Goal: Task Accomplishment & Management: Complete application form

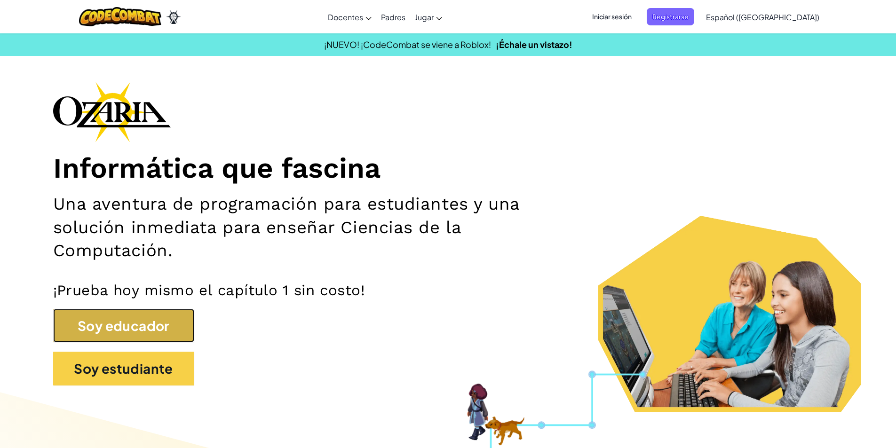
click at [133, 325] on button "Soy educador" at bounding box center [123, 326] width 141 height 34
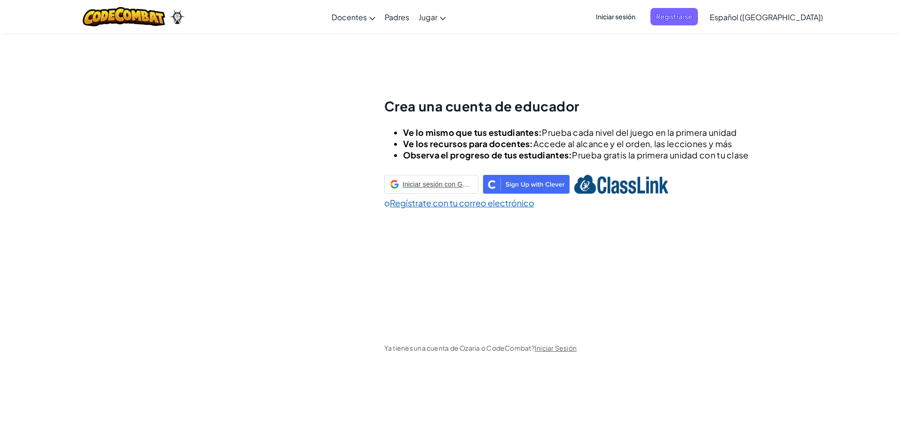
scroll to position [33, 0]
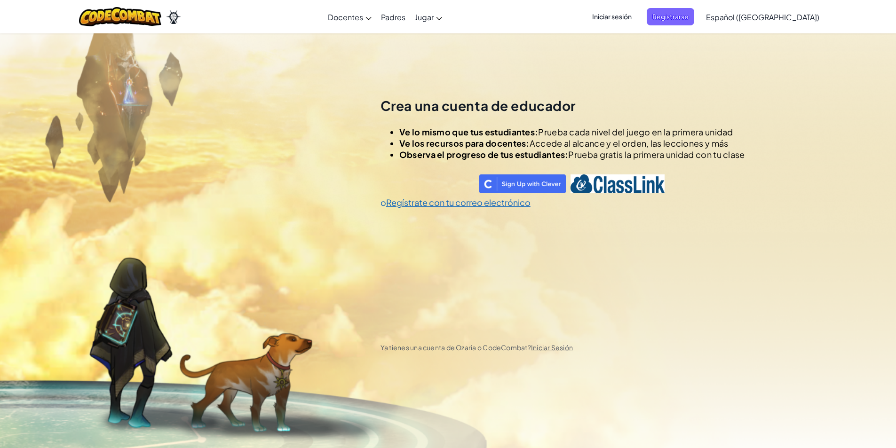
click at [637, 11] on span "Iniciar sesión" at bounding box center [612, 16] width 51 height 17
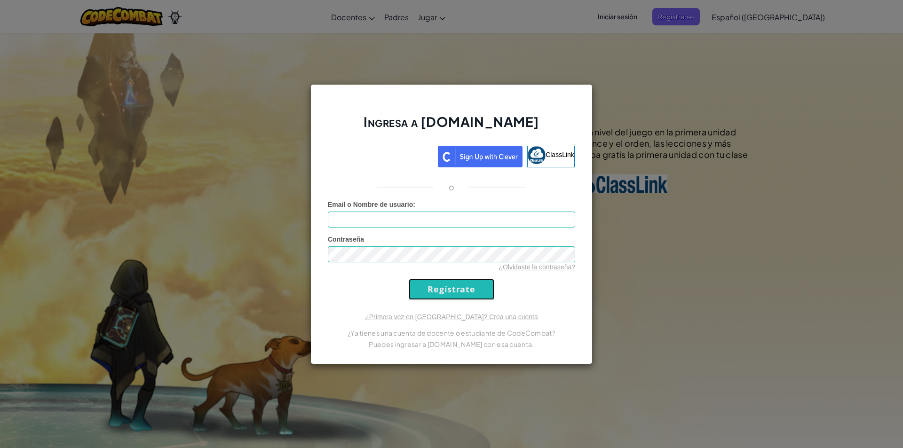
click at [472, 289] on input "Regístrate" at bounding box center [452, 289] width 86 height 21
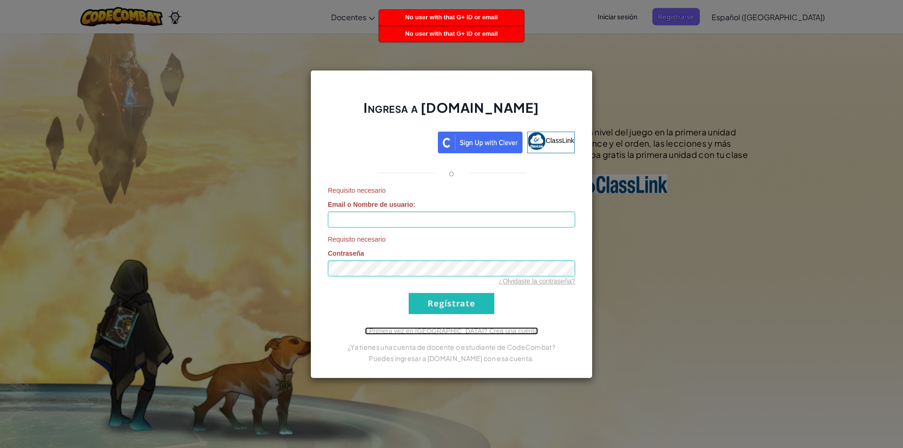
click at [468, 332] on link "¿Primera vez en Ozaria? Crea una cuenta" at bounding box center [451, 331] width 173 height 8
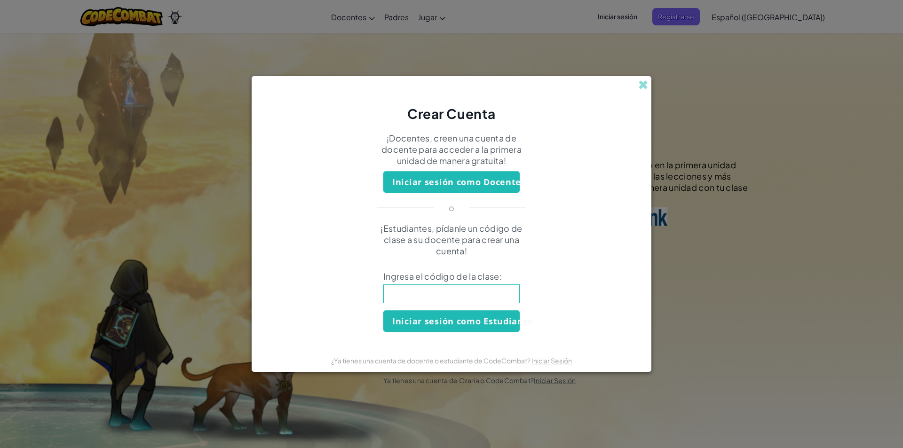
click at [476, 182] on button "Iniciar sesión como Docente" at bounding box center [451, 182] width 136 height 22
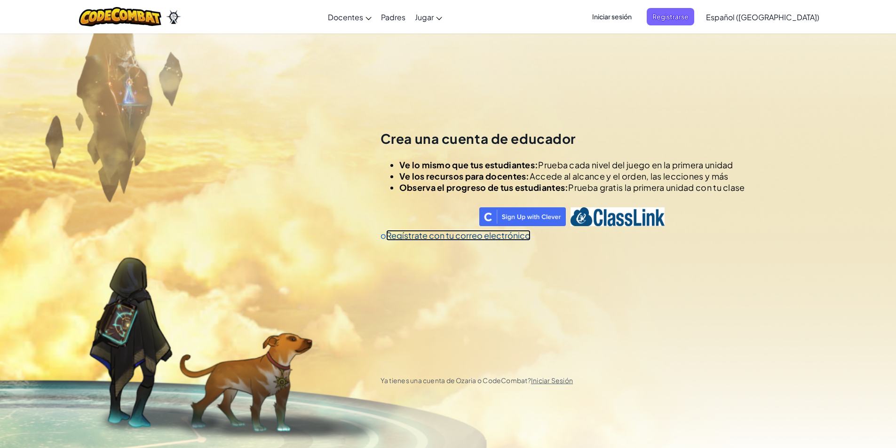
click at [474, 239] on link "Regístrate con tu correo electrónico" at bounding box center [458, 235] width 144 height 11
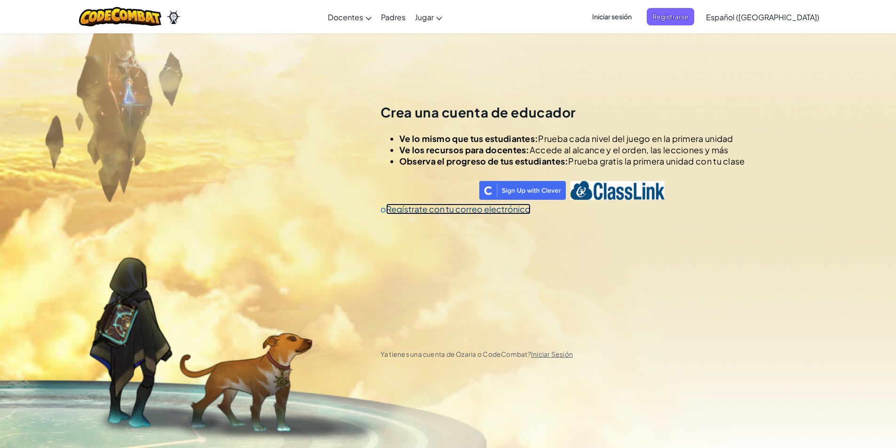
scroll to position [11, 0]
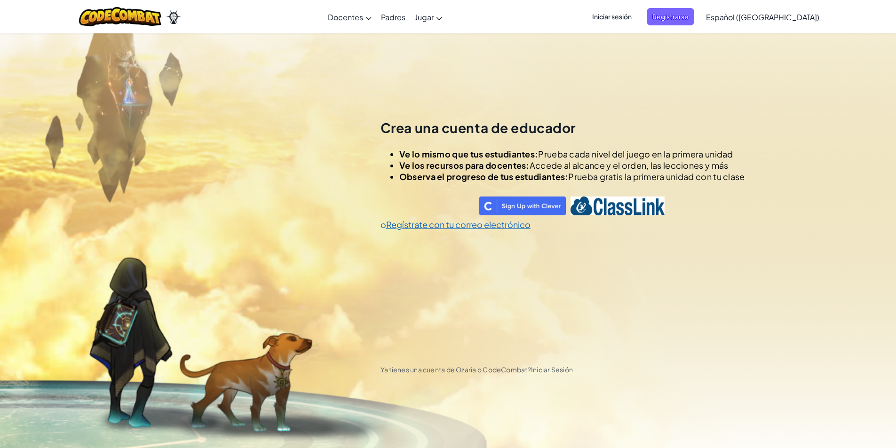
select select "Colombia"
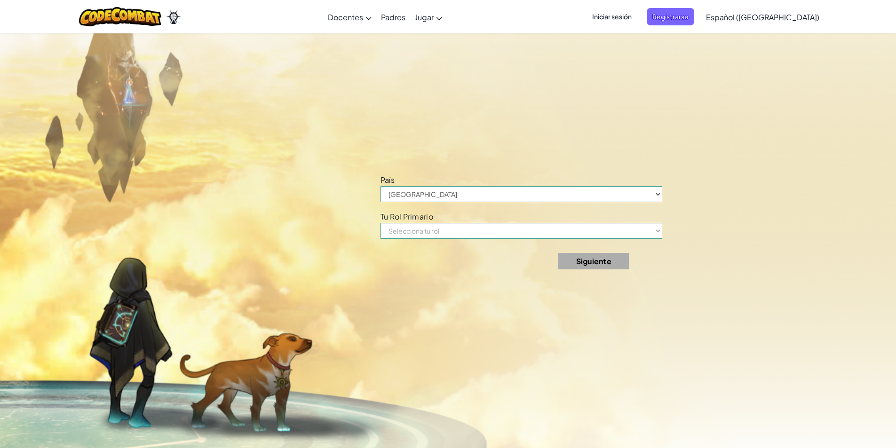
scroll to position [481, 0]
click at [421, 228] on select "Selecciona tu rol Docente Padre Director Coordinador de tecnología Tutor Superv…" at bounding box center [522, 230] width 282 height 16
select select "Teacher"
click at [383, 222] on select "Selecciona tu rol Docente Padre Director Coordinador de tecnología Tutor Superv…" at bounding box center [522, 230] width 282 height 16
click at [575, 265] on button "Siguiente" at bounding box center [593, 261] width 71 height 16
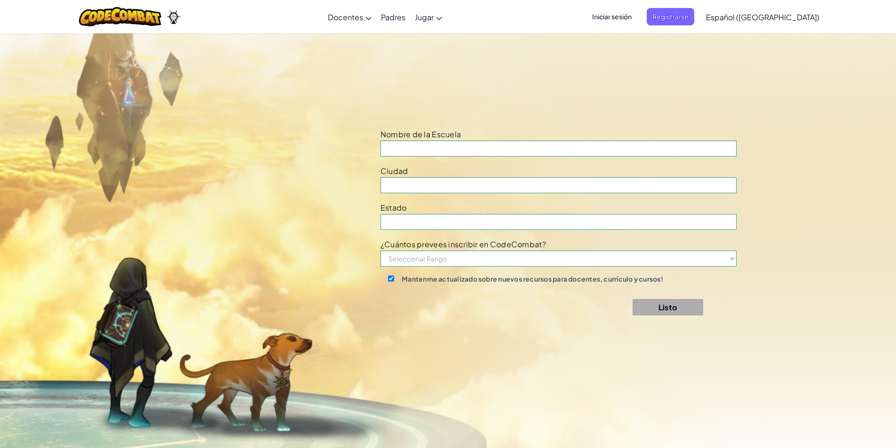
scroll to position [929, 0]
click at [457, 148] on input at bounding box center [559, 148] width 356 height 16
click at [453, 148] on input "Gimnasio Sabio Cladas" at bounding box center [559, 148] width 356 height 16
type input "Gimnasio Sabio Caldas"
click at [421, 186] on input at bounding box center [559, 185] width 356 height 16
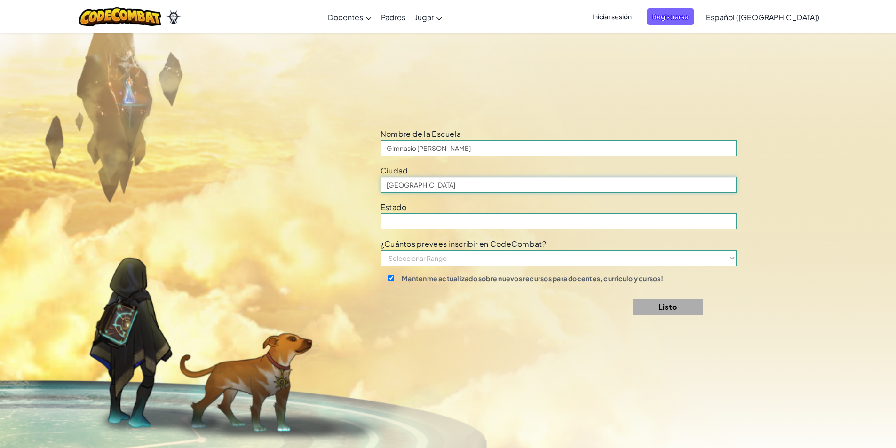
type input "Bogotá"
click at [395, 217] on input at bounding box center [559, 222] width 356 height 16
type input "Bogotá"
click at [408, 261] on select "Seleccionar Rango 1-10 11-50 51-100 101-200 201-500 501-1000 1000+" at bounding box center [559, 258] width 356 height 16
click at [383, 250] on select "Seleccionar Rango 1-10 11-50 51-100 101-200 201-500 501-1000 1000+" at bounding box center [559, 258] width 356 height 16
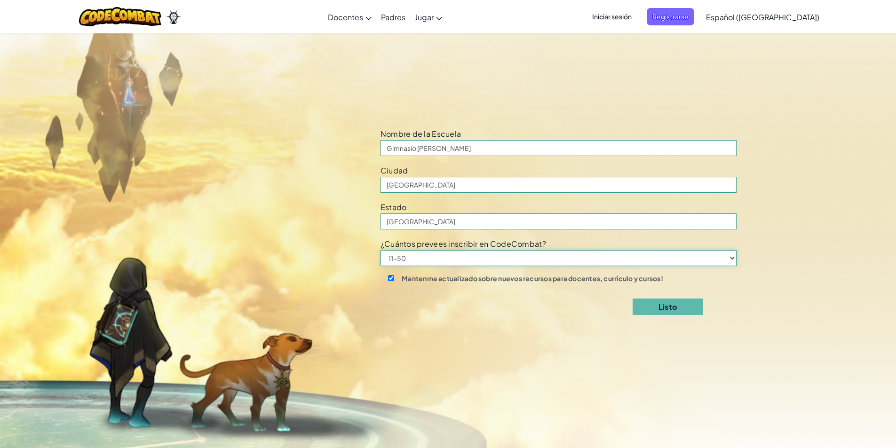
click at [413, 263] on select "Seleccionar Rango 1-10 11-50 51-100 101-200 201-500 501-1000 1000+" at bounding box center [559, 258] width 356 height 16
select select "51-100"
click at [383, 250] on select "Seleccionar Rango 1-10 11-50 51-100 101-200 201-500 501-1000 1000+" at bounding box center [559, 258] width 356 height 16
click at [674, 309] on button "Listo" at bounding box center [668, 307] width 71 height 16
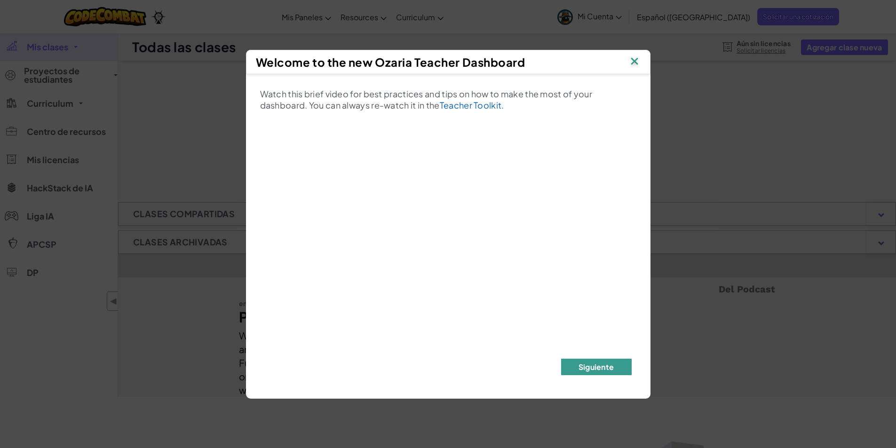
click at [577, 365] on button "Siguiente" at bounding box center [596, 367] width 71 height 16
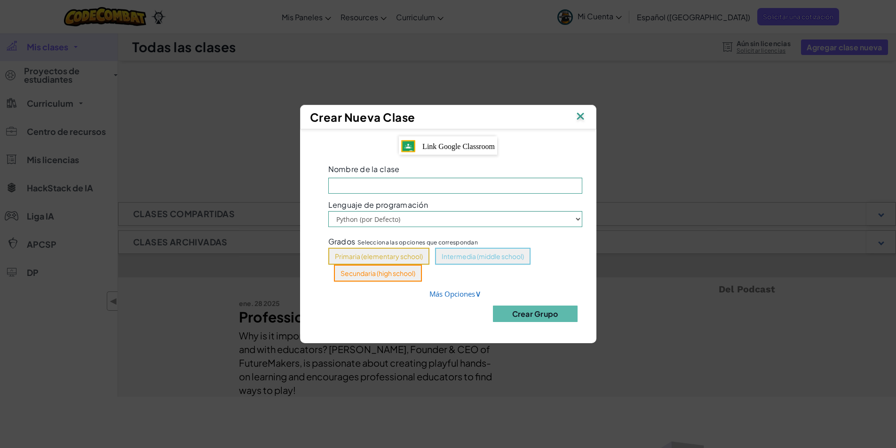
click at [585, 118] on img at bounding box center [580, 117] width 12 height 14
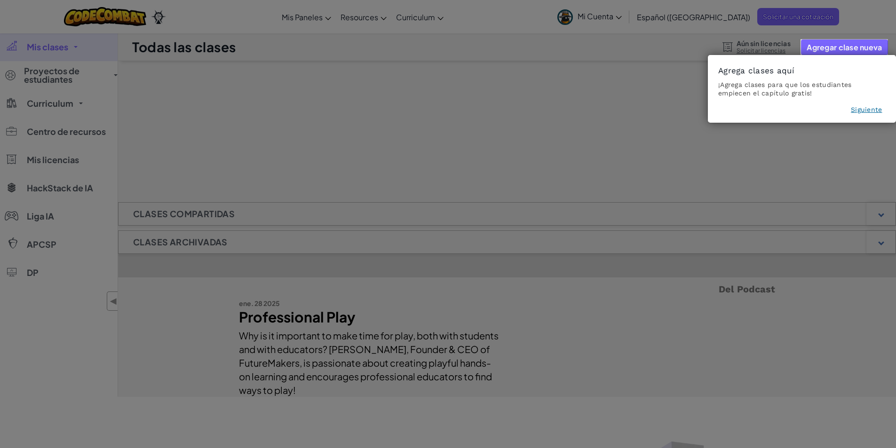
click at [864, 109] on button "Siguiente" at bounding box center [866, 109] width 31 height 9
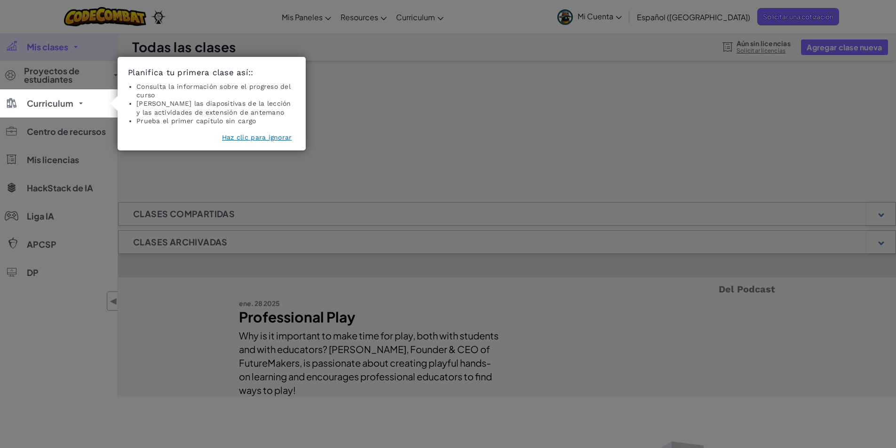
click at [266, 137] on button "Haz clic para ignorar" at bounding box center [257, 137] width 70 height 9
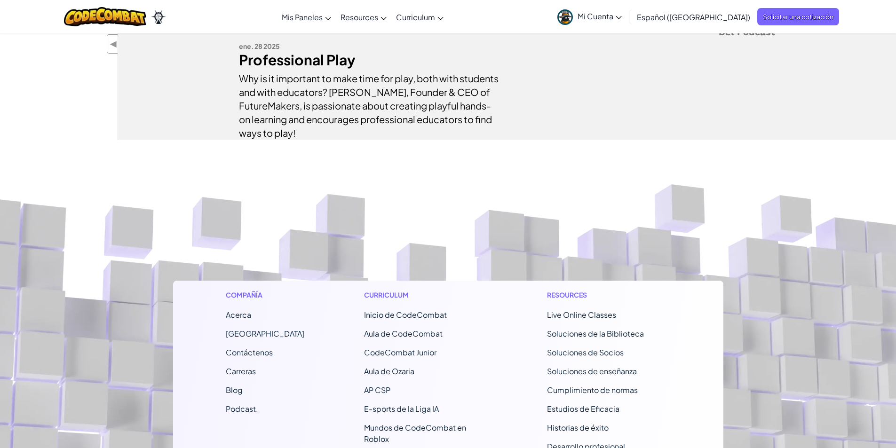
scroll to position [282, 0]
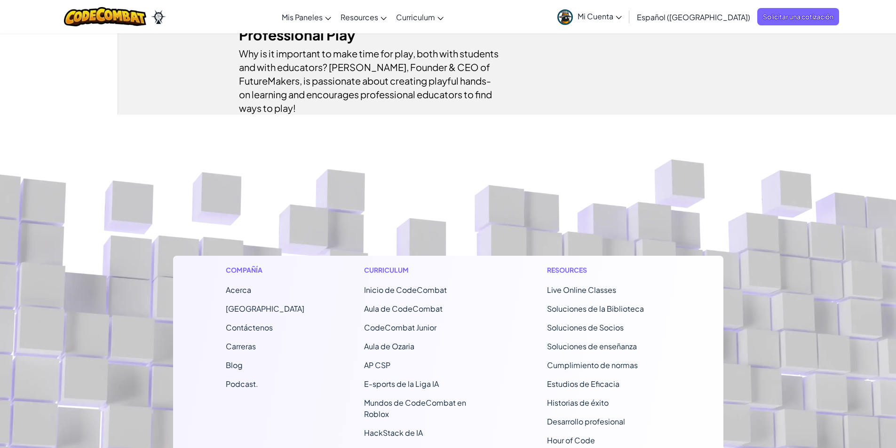
click at [406, 289] on span "Inicio de CodeCombat" at bounding box center [405, 290] width 83 height 10
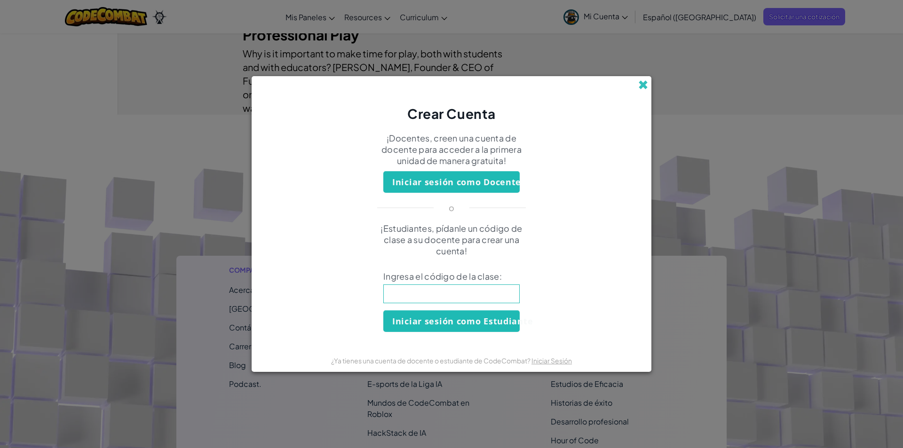
click at [640, 87] on span at bounding box center [643, 85] width 10 height 10
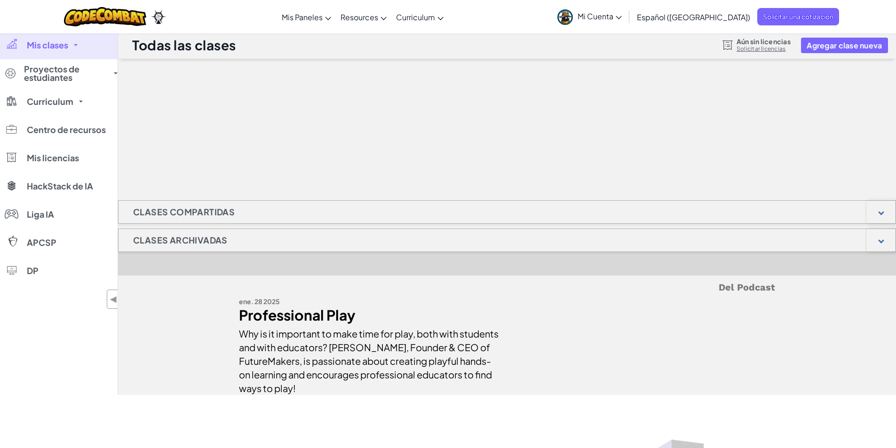
scroll to position [0, 0]
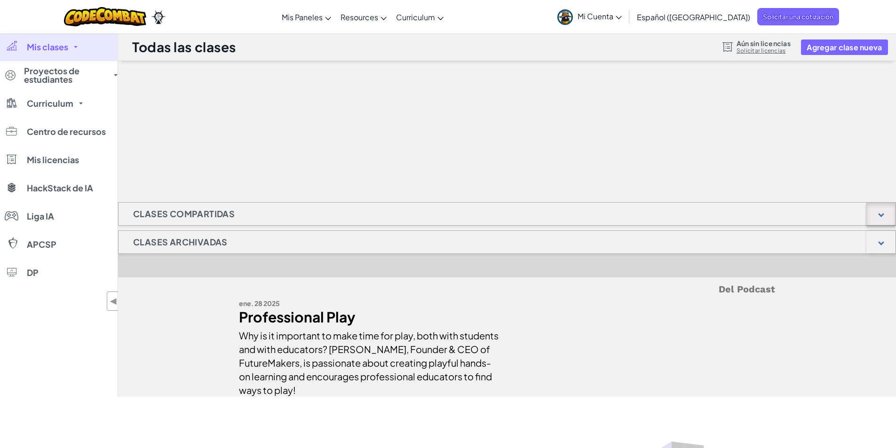
click at [881, 212] on div at bounding box center [881, 214] width 6 height 6
click at [188, 213] on h1 "Clases compartidas" at bounding box center [184, 214] width 131 height 24
click at [62, 79] on span "Proyectos de estudiantes" at bounding box center [66, 75] width 84 height 17
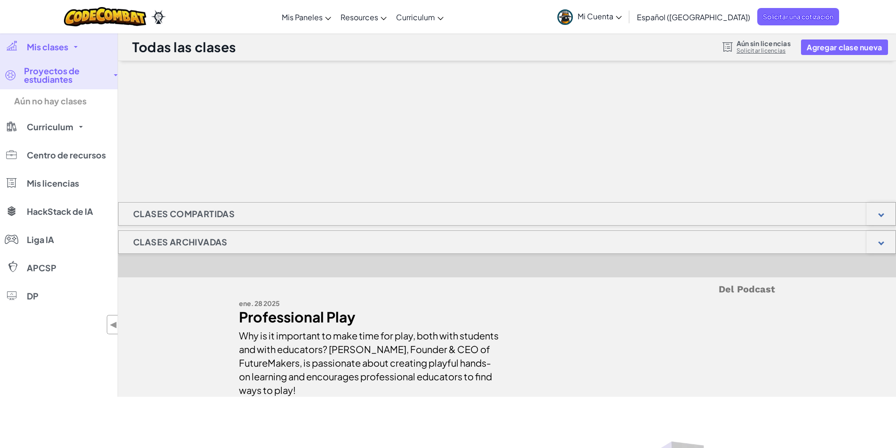
click at [411, 151] on div at bounding box center [507, 108] width 778 height 94
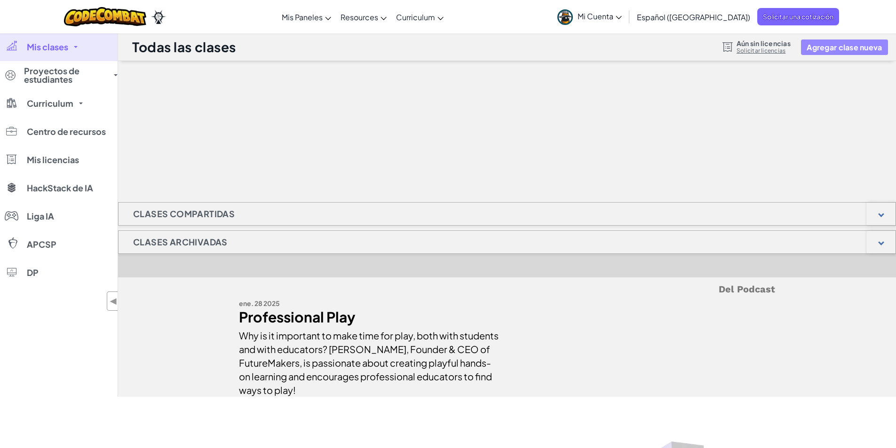
click at [844, 48] on button "Agregar clase nueva" at bounding box center [844, 48] width 87 height 16
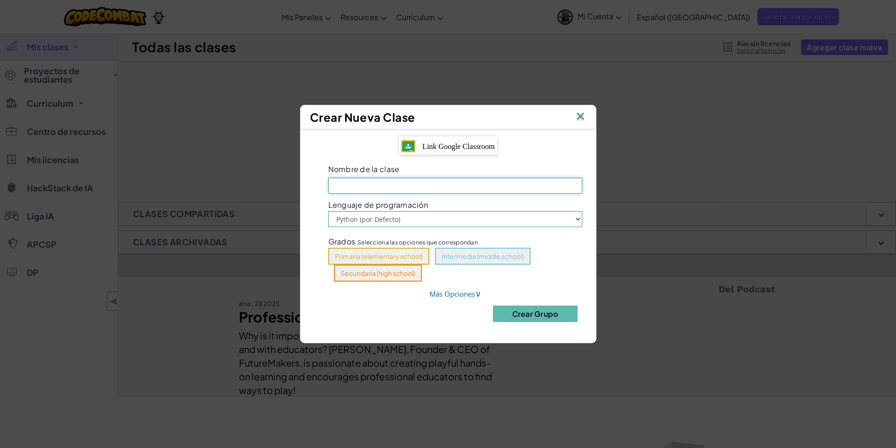
click at [386, 181] on input "Nombre de la clase El campo es obligatorio" at bounding box center [455, 186] width 254 height 16
type input "Gado 8"
click at [393, 218] on select "Python (por Defecto) JavaScript" at bounding box center [455, 219] width 254 height 16
select select "javascript"
click at [328, 211] on select "Python (por Defecto) JavaScript" at bounding box center [455, 219] width 254 height 16
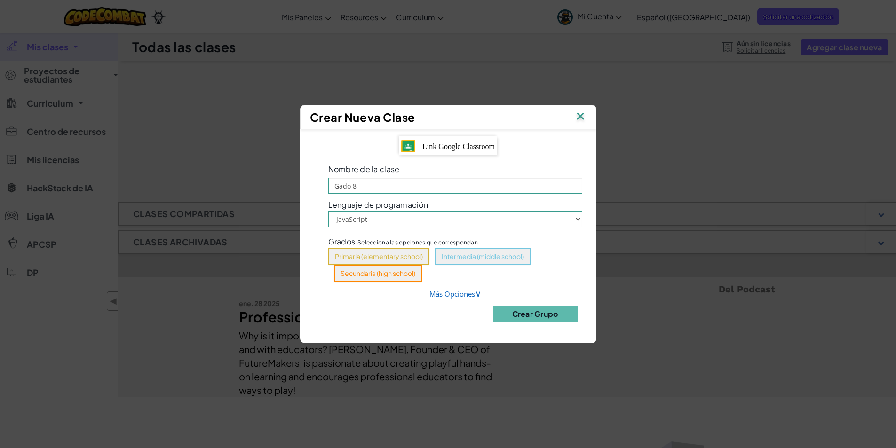
click at [303, 225] on div "Link Google Classroom Nombre de la clase Gado 8 Lenguaje de programación Python…" at bounding box center [448, 231] width 296 height 205
click at [481, 260] on button "Intermedia (middle school)" at bounding box center [482, 256] width 95 height 17
click at [477, 296] on span "∨" at bounding box center [478, 293] width 6 height 11
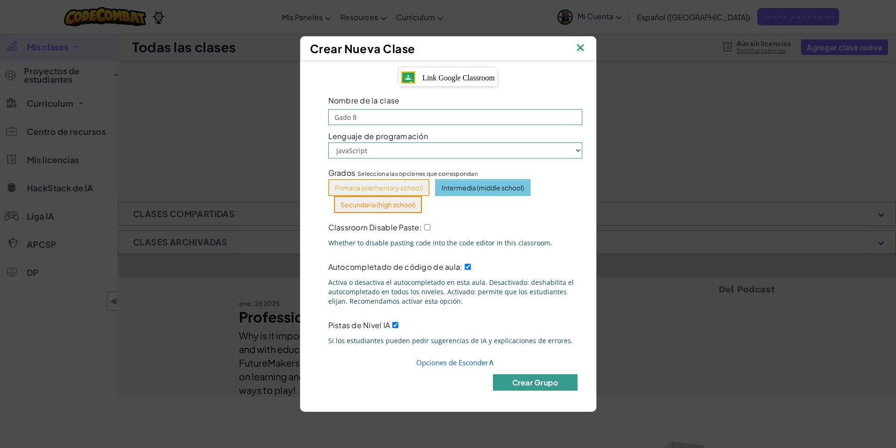
click at [531, 388] on button "Crear Grupo" at bounding box center [535, 382] width 85 height 16
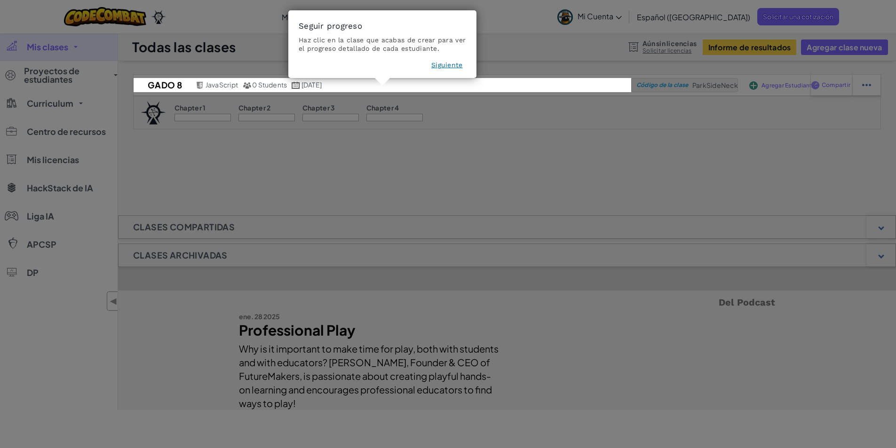
click at [454, 61] on button "Siguiente" at bounding box center [446, 64] width 31 height 9
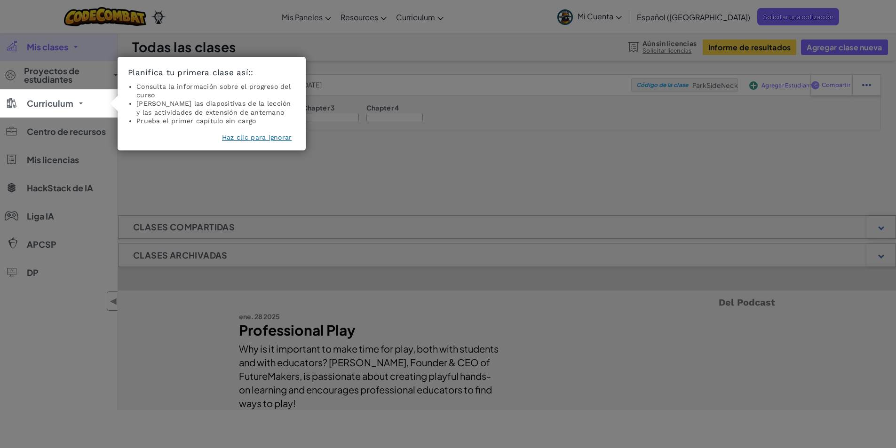
click at [264, 135] on button "Haz clic para ignorar" at bounding box center [257, 137] width 70 height 9
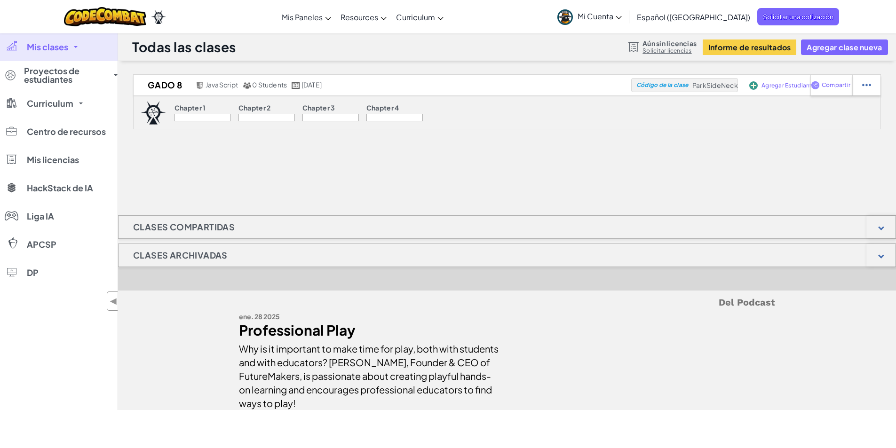
click at [201, 114] on div at bounding box center [203, 118] width 56 height 8
click at [197, 106] on p "Chapter 1" at bounding box center [191, 108] width 32 height 8
click at [195, 120] on div at bounding box center [203, 118] width 56 height 8
drag, startPoint x: 694, startPoint y: 85, endPoint x: 729, endPoint y: 91, distance: 35.9
click at [735, 85] on span "ParkSideNeck" at bounding box center [715, 85] width 46 height 8
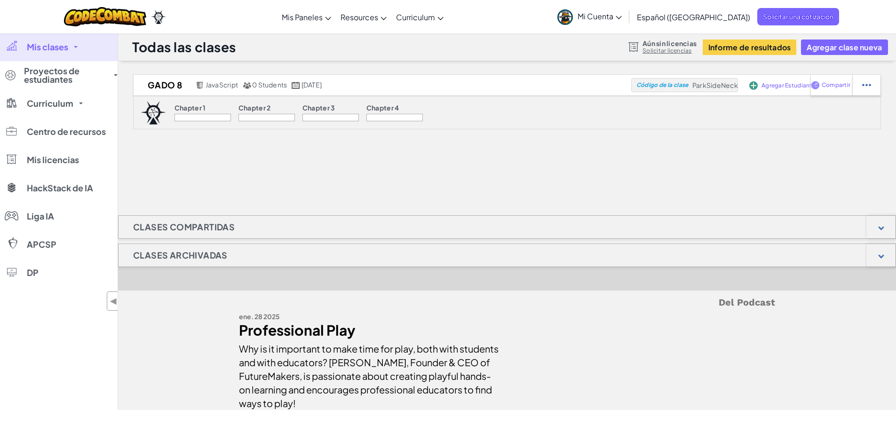
click at [730, 127] on div "Chapter 1 Chapter 2 Chapter 3 Chapter 4" at bounding box center [507, 112] width 748 height 33
drag, startPoint x: 616, startPoint y: 158, endPoint x: 611, endPoint y: 156, distance: 4.9
click at [613, 156] on div "Gado 8 JavaScript 0 Students [DATE] Código de la clase ParkSideNeck Agregar Est…" at bounding box center [507, 121] width 778 height 94
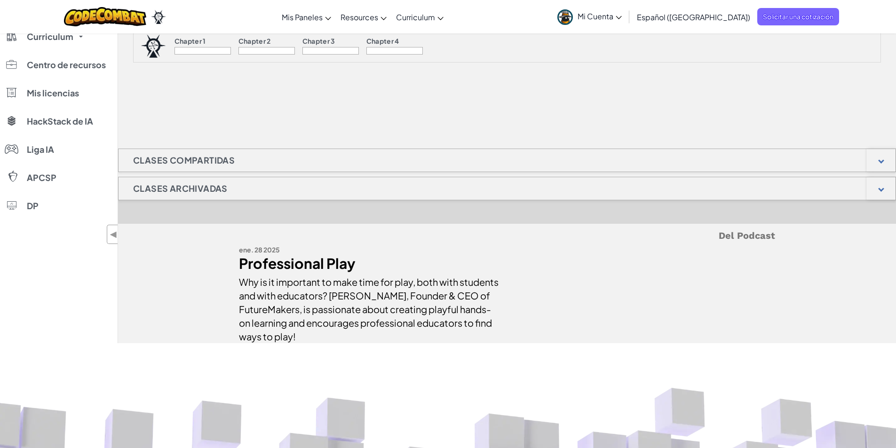
scroll to position [94, 0]
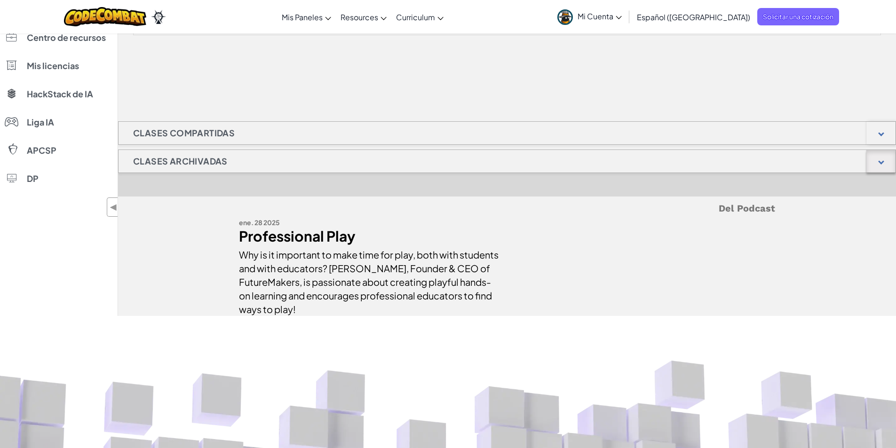
click at [881, 154] on div at bounding box center [880, 161] width 29 height 23
click at [879, 162] on div at bounding box center [881, 162] width 6 height 6
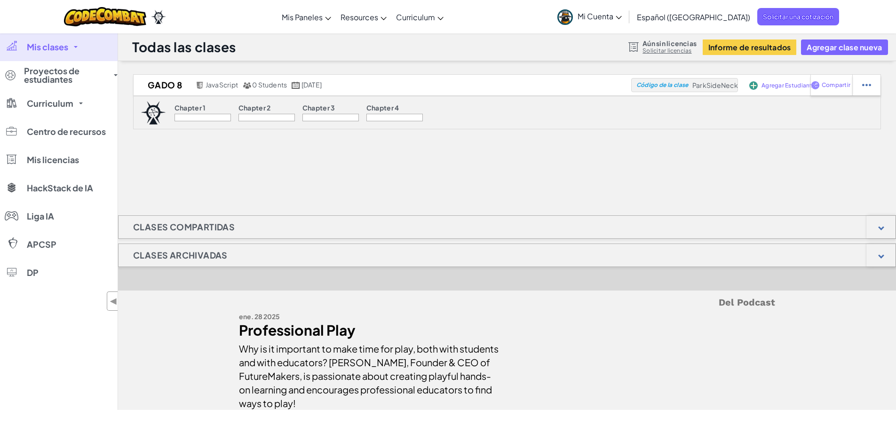
click at [429, 170] on div "Gado 8 JavaScript 0 Students [DATE] Código de la clase ParkSideNeck Agregar Est…" at bounding box center [507, 242] width 778 height 336
